Goal: Task Accomplishment & Management: Manage account settings

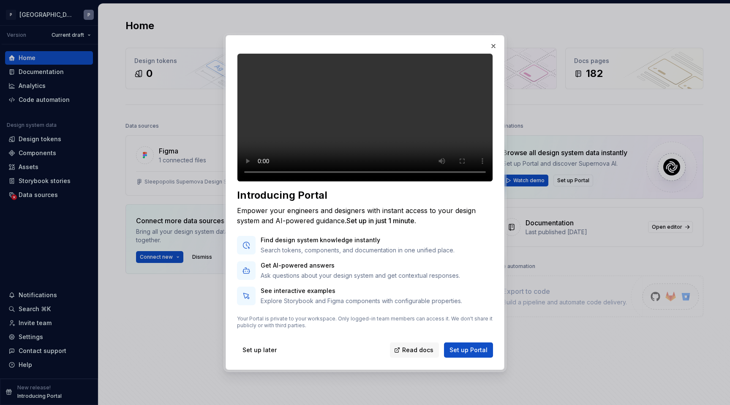
click at [38, 337] on div at bounding box center [365, 202] width 730 height 405
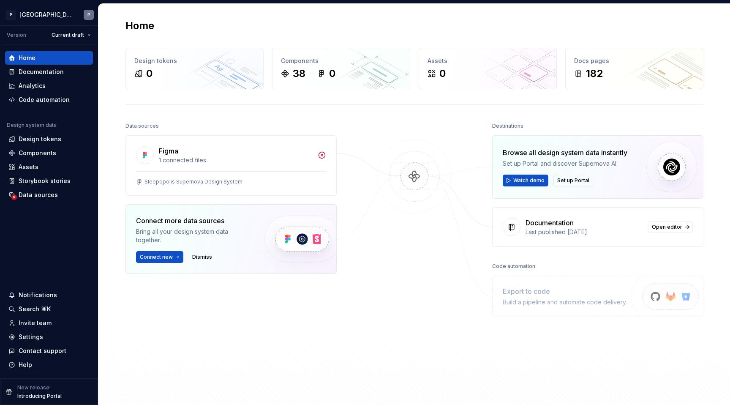
click at [38, 337] on div "Settings" at bounding box center [31, 337] width 25 height 8
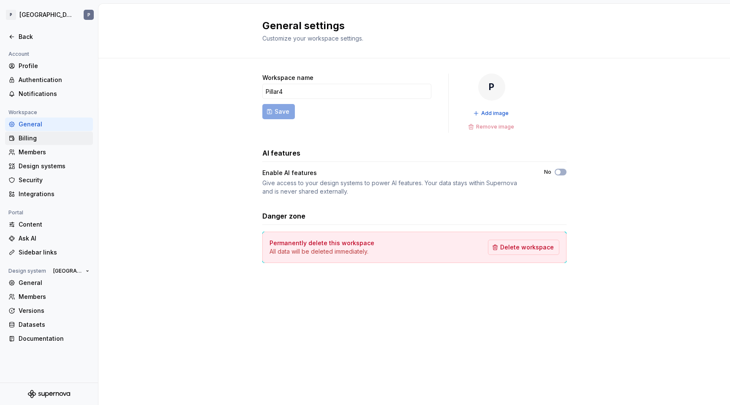
click at [46, 136] on div "Billing" at bounding box center [54, 138] width 71 height 8
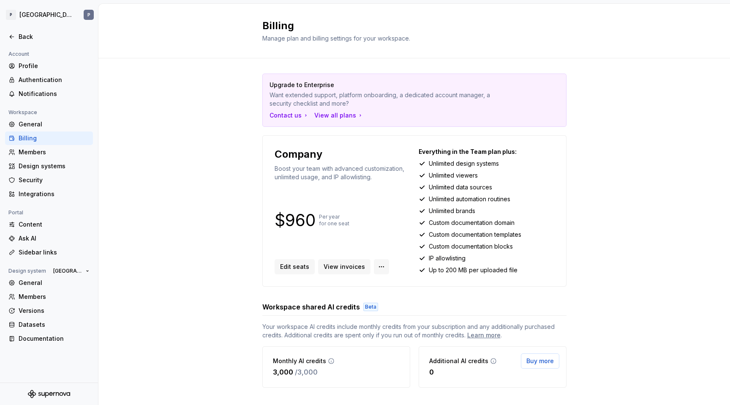
click at [384, 264] on html "P Sleepopolis P Back Account Profile Authentication Notifications Workspace Gen…" at bounding box center [365, 202] width 730 height 405
click at [395, 316] on div "Cancel subscription" at bounding box center [429, 316] width 87 height 8
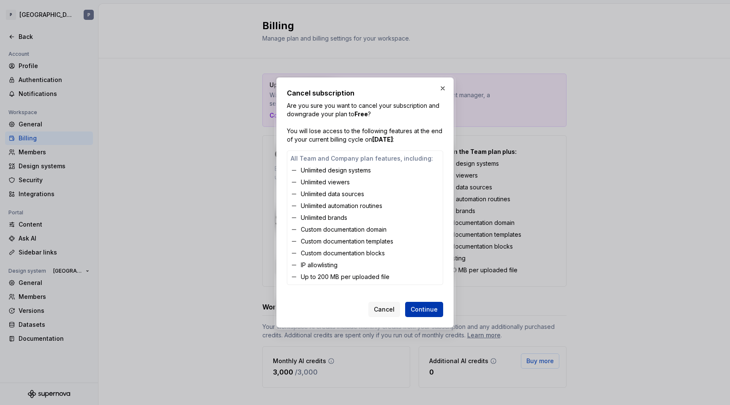
click at [424, 315] on button "Continue" at bounding box center [424, 309] width 38 height 15
